Goal: Navigation & Orientation: Find specific page/section

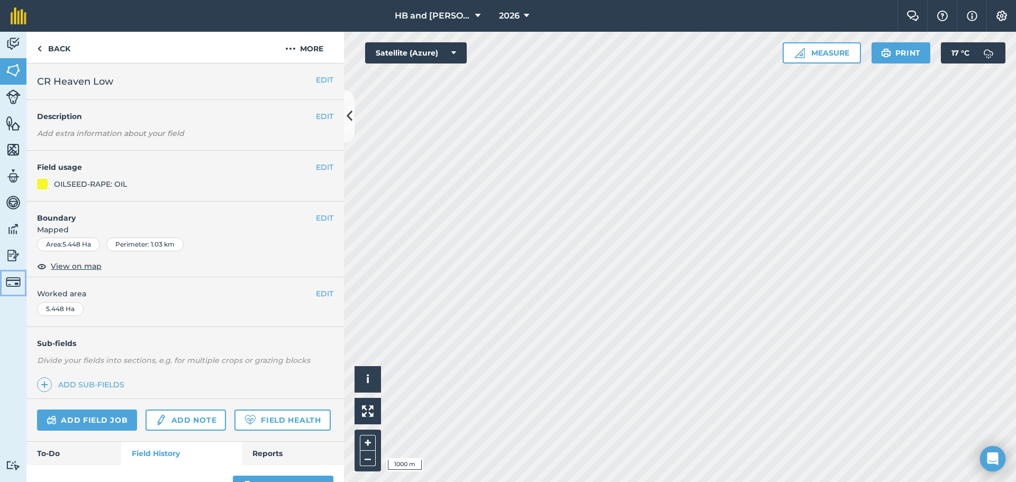
click at [11, 283] on img at bounding box center [13, 282] width 15 height 15
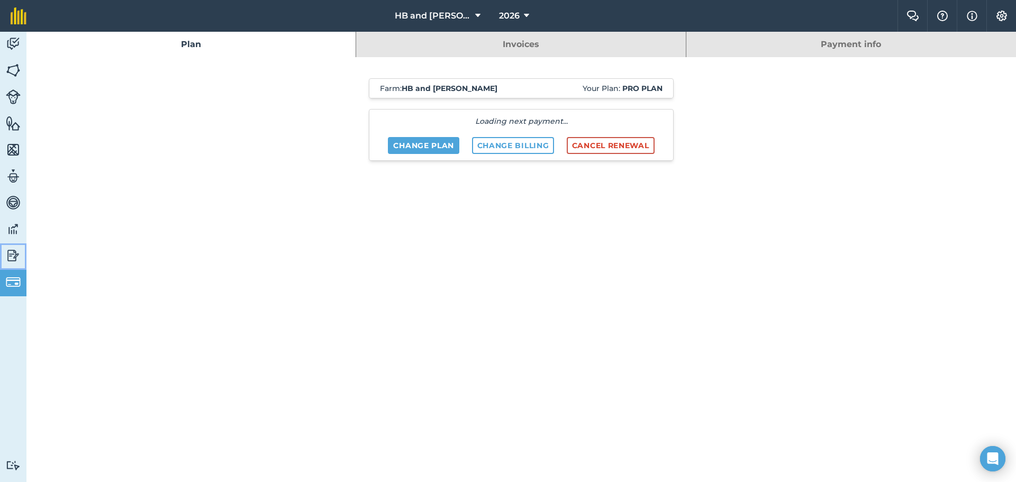
click at [10, 262] on img at bounding box center [13, 256] width 15 height 16
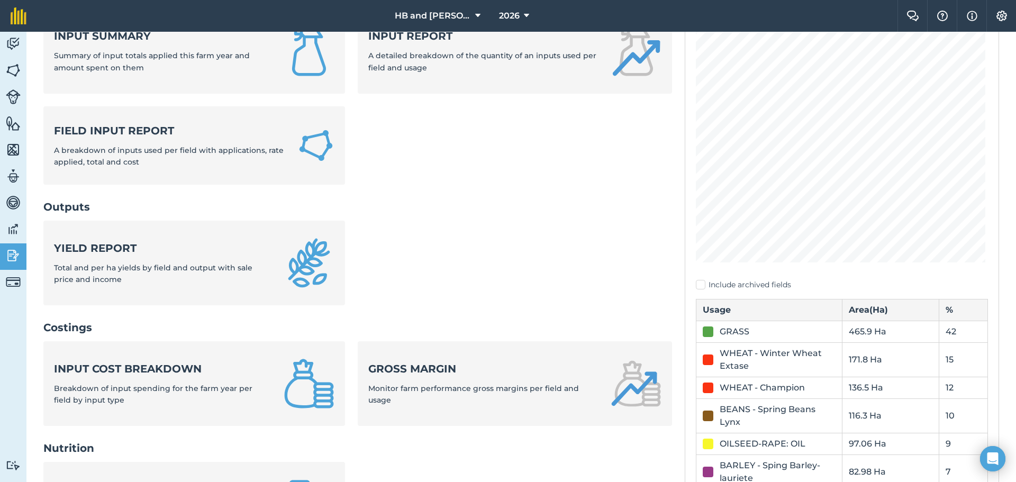
scroll to position [317, 0]
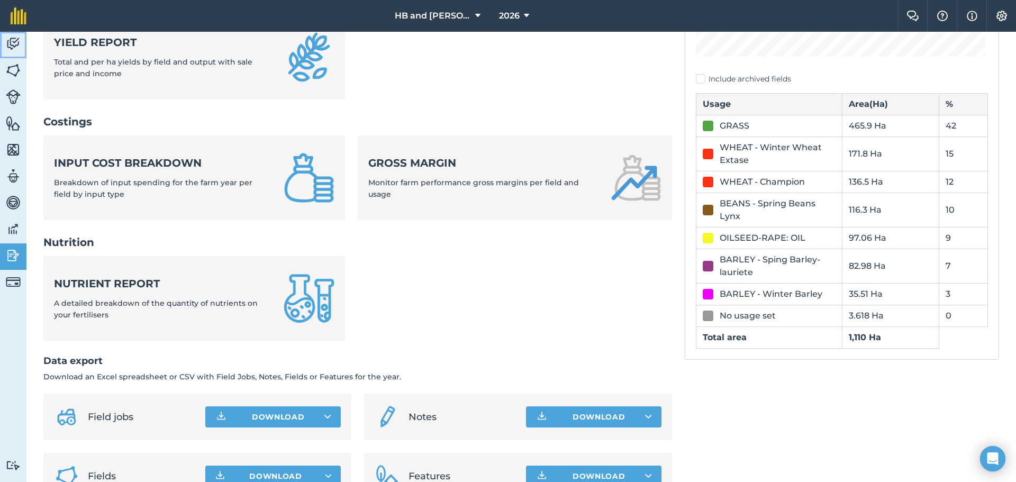
click at [13, 45] on img at bounding box center [13, 44] width 15 height 16
